Goal: Information Seeking & Learning: Learn about a topic

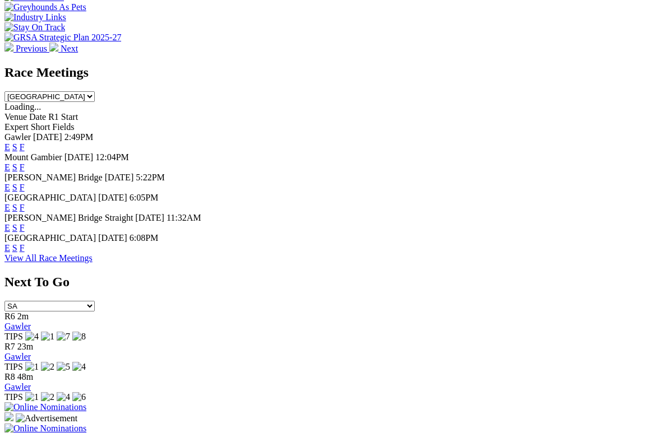
scroll to position [462, 0]
click at [499, 91] on div "Race Meetings [GEOGRAPHIC_DATA] [GEOGRAPHIC_DATA] [GEOGRAPHIC_DATA] [GEOGRAPHIC…" at bounding box center [333, 164] width 659 height 198
click at [25, 203] on link "F" at bounding box center [22, 208] width 5 height 10
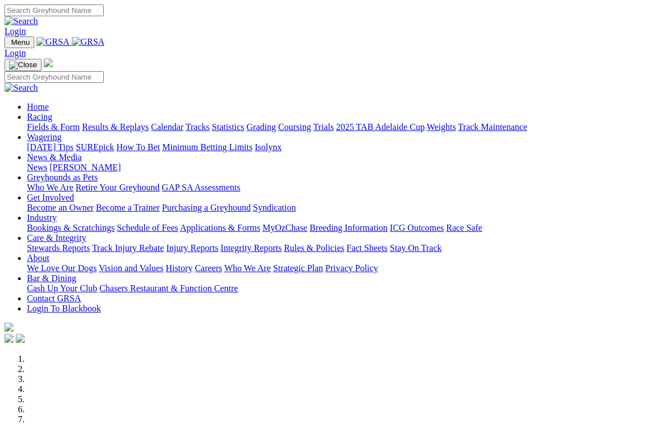
scroll to position [521, 0]
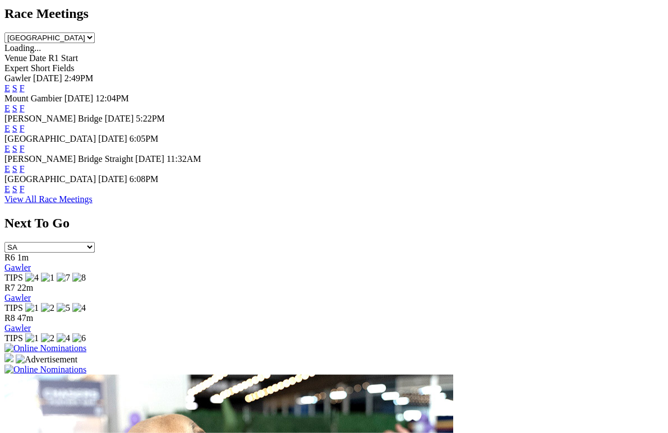
click at [25, 164] on link "F" at bounding box center [22, 169] width 5 height 10
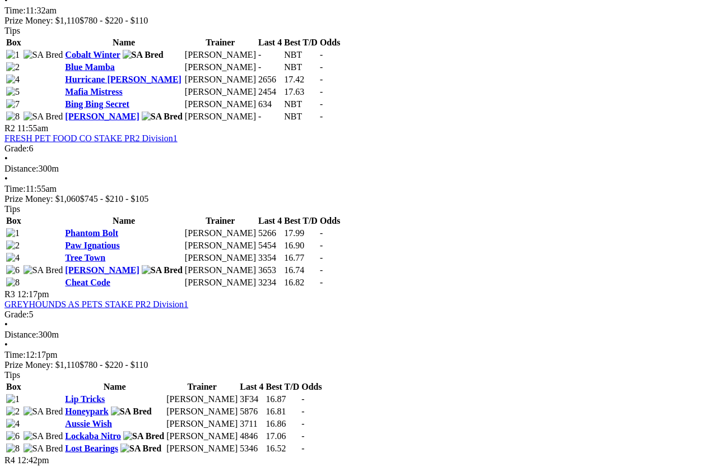
scroll to position [621, 0]
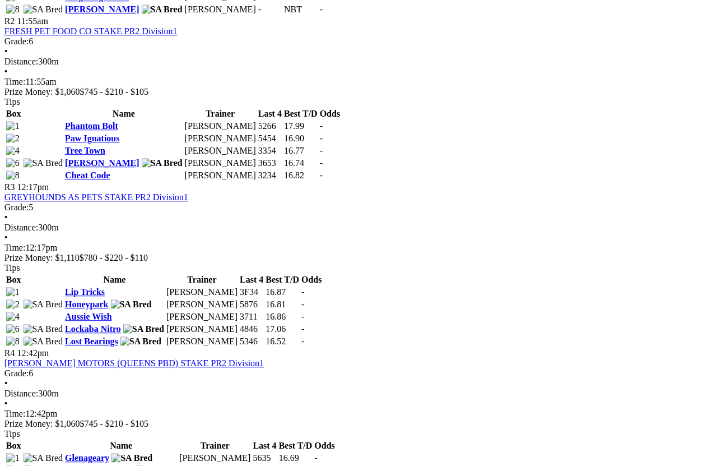
scroll to position [724, 23]
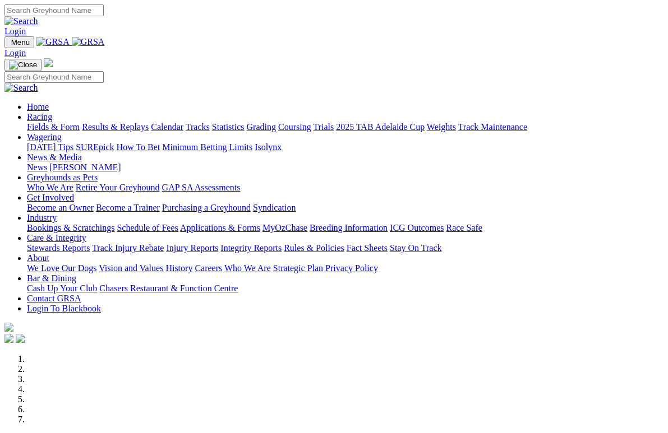
scroll to position [539, 0]
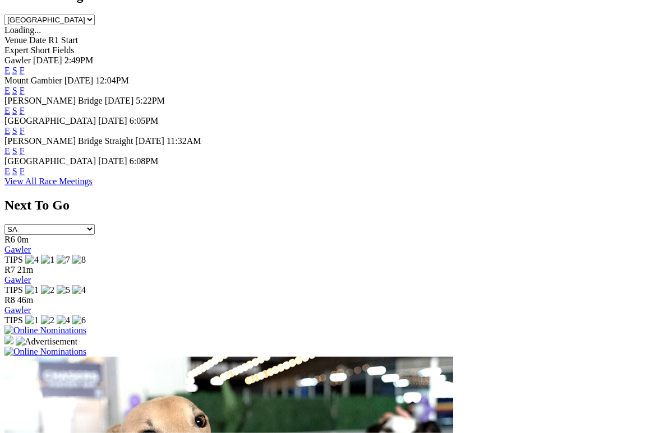
click at [25, 166] on link "F" at bounding box center [22, 171] width 5 height 10
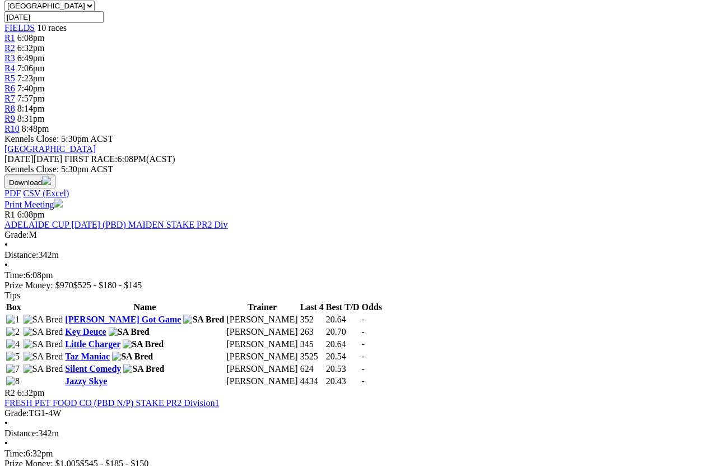
scroll to position [365, 0]
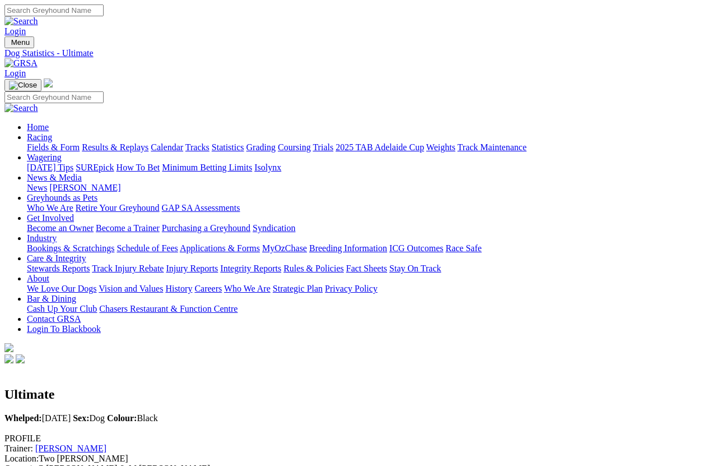
scroll to position [8, 0]
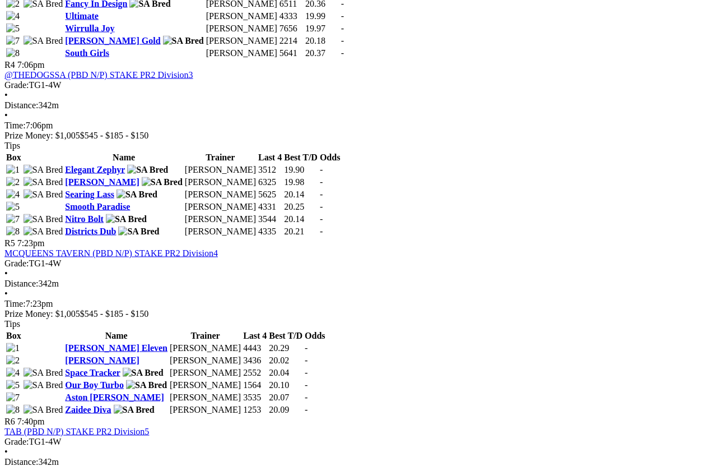
scroll to position [1051, 0]
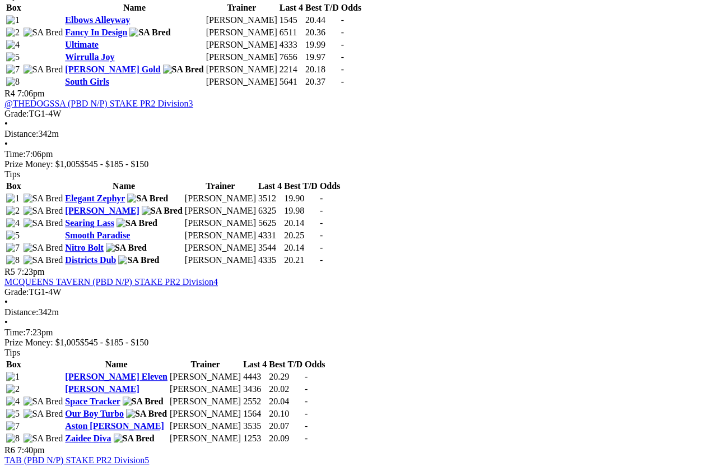
scroll to position [1020, 0]
